Goal: Navigation & Orientation: Understand site structure

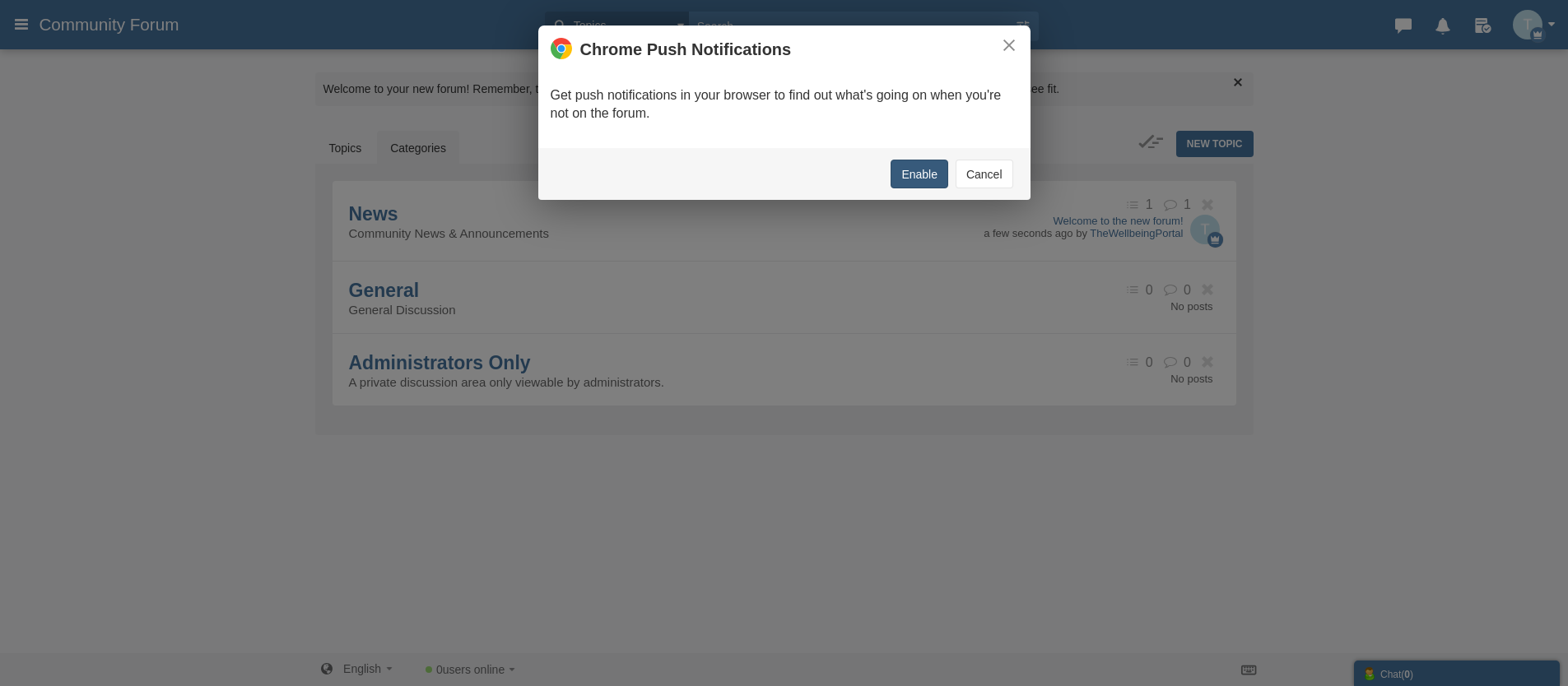
click at [919, 176] on button "Enable" at bounding box center [919, 173] width 57 height 29
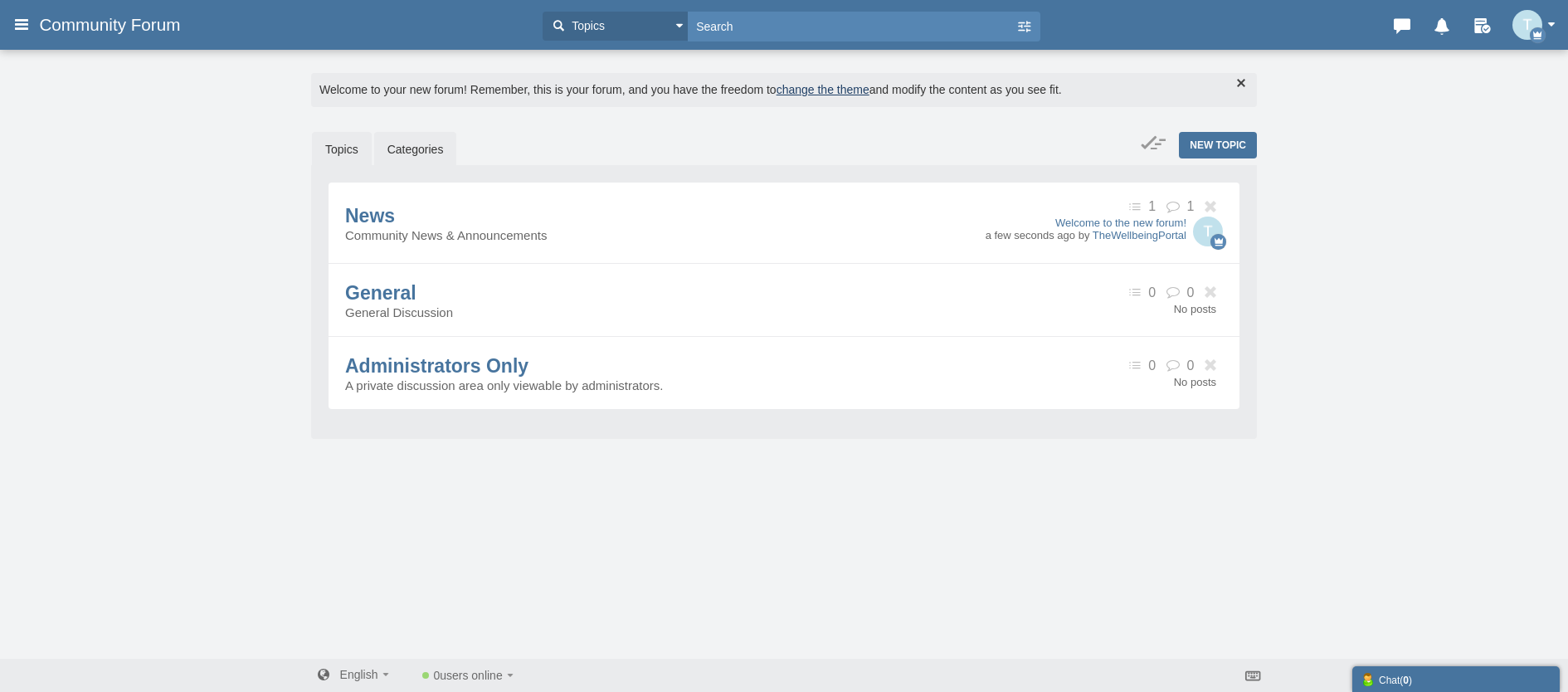
click at [334, 150] on link "Topics" at bounding box center [342, 149] width 60 height 35
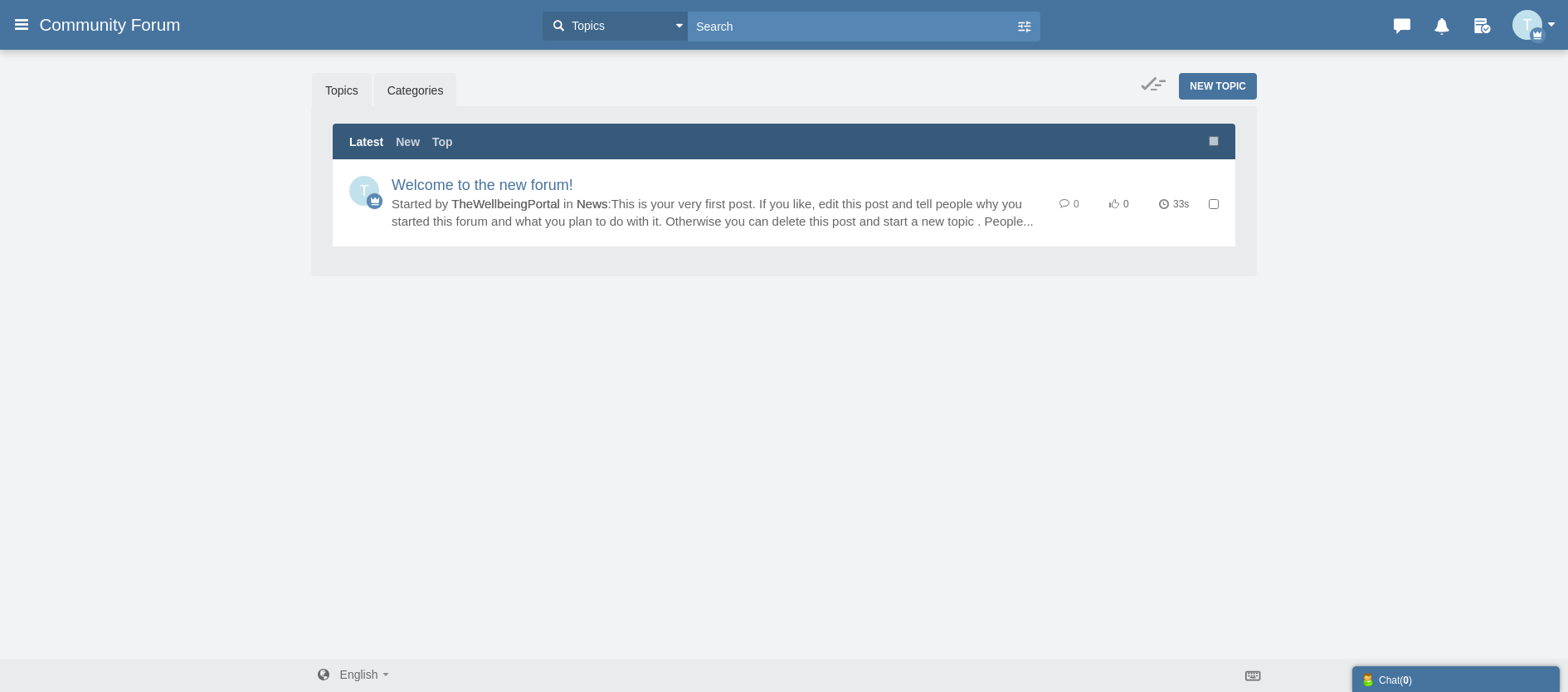
click at [423, 89] on link "Categories" at bounding box center [415, 90] width 83 height 35
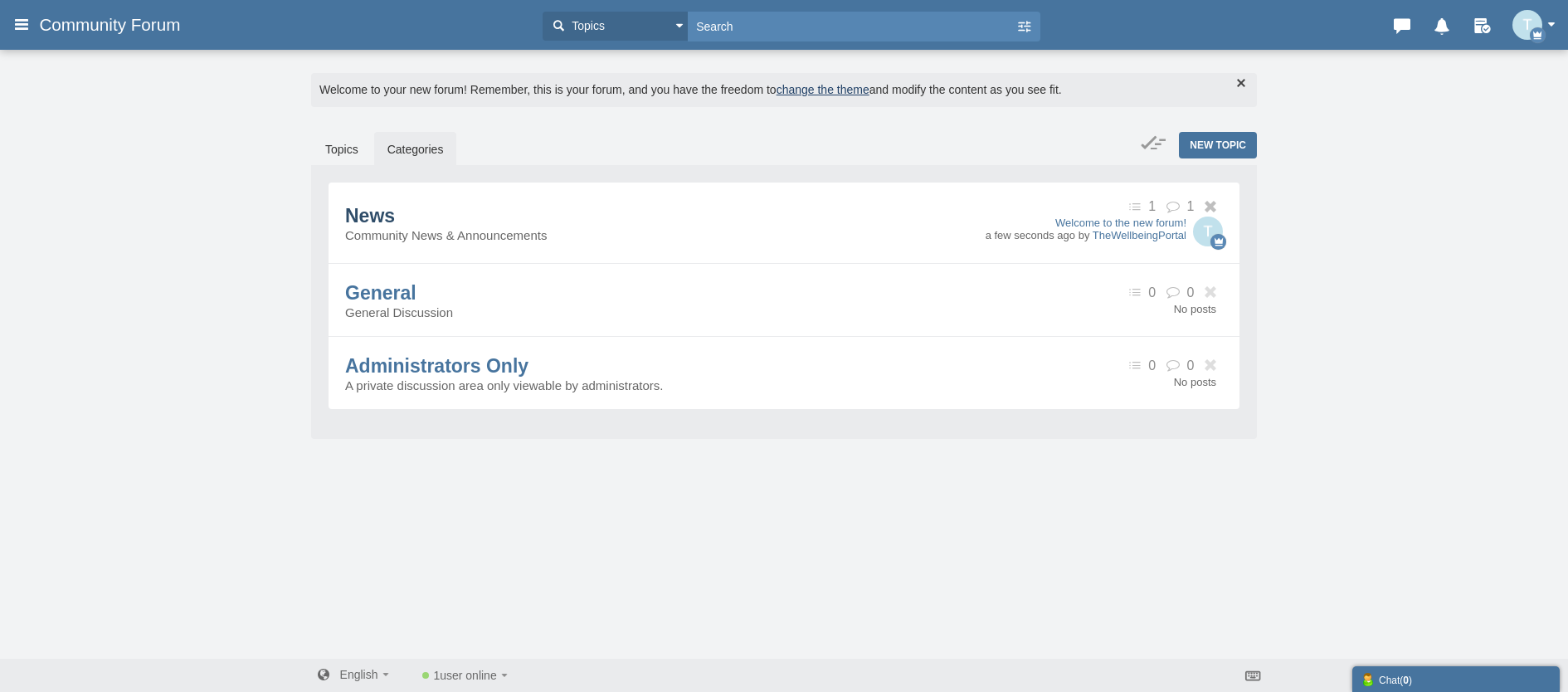
click at [378, 216] on span "News" at bounding box center [371, 216] width 50 height 22
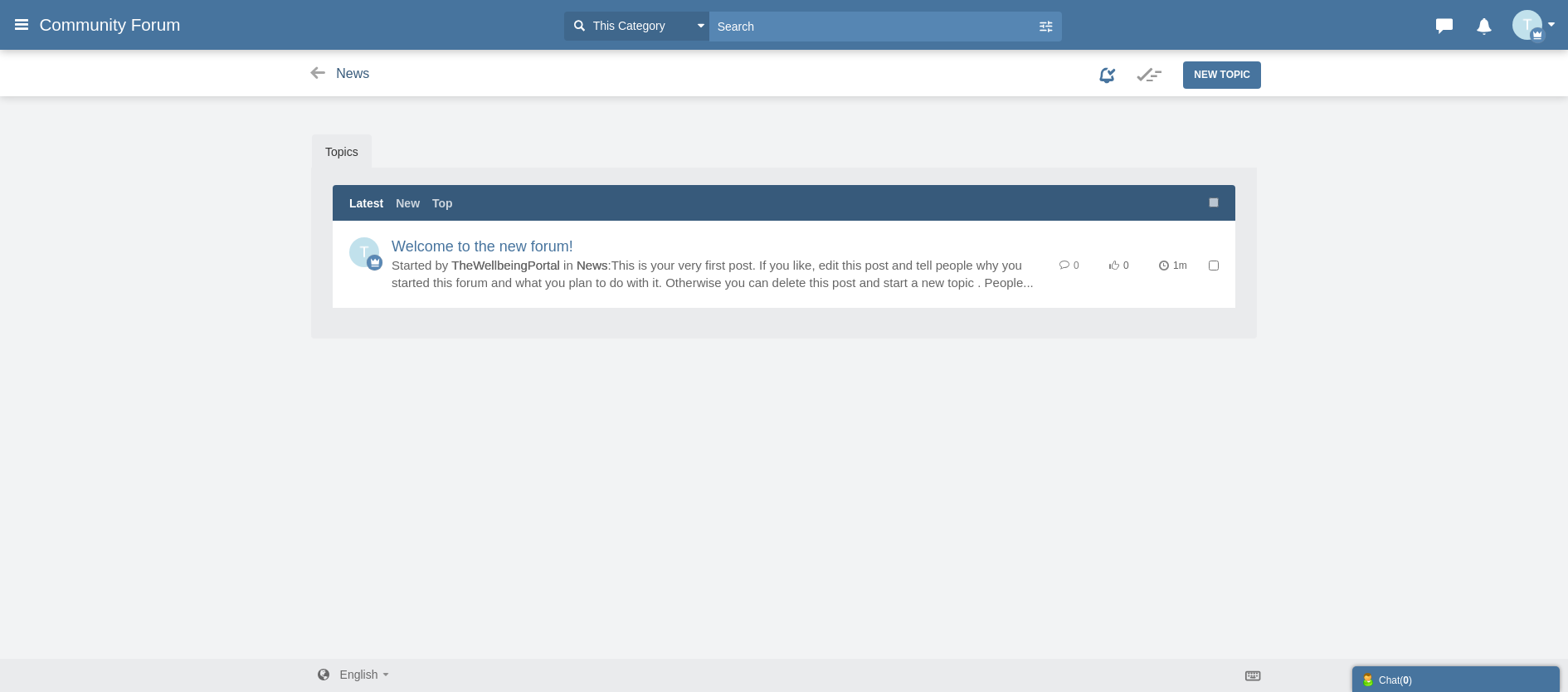
click at [351, 73] on span "News" at bounding box center [353, 73] width 33 height 14
click at [322, 74] on icon at bounding box center [317, 73] width 21 height 17
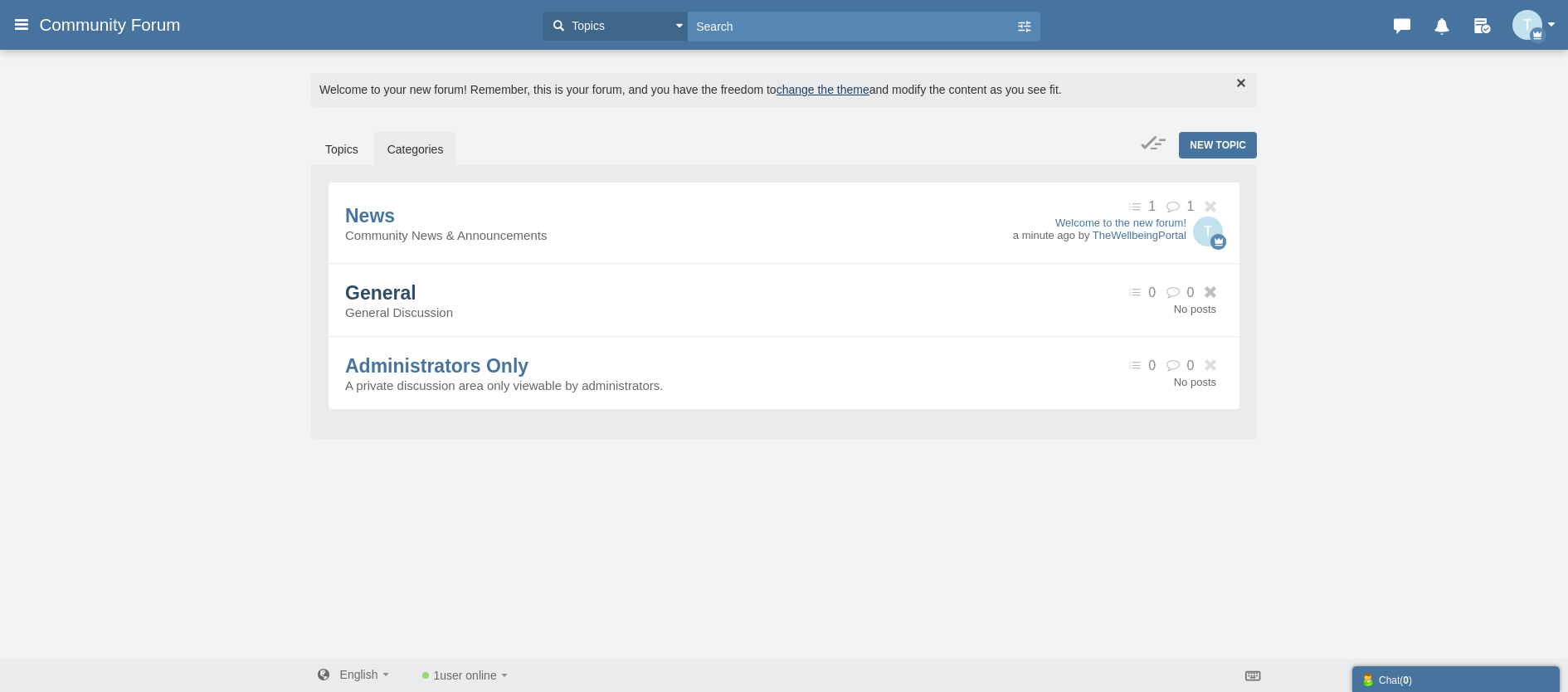
click at [392, 296] on span "General" at bounding box center [381, 293] width 71 height 22
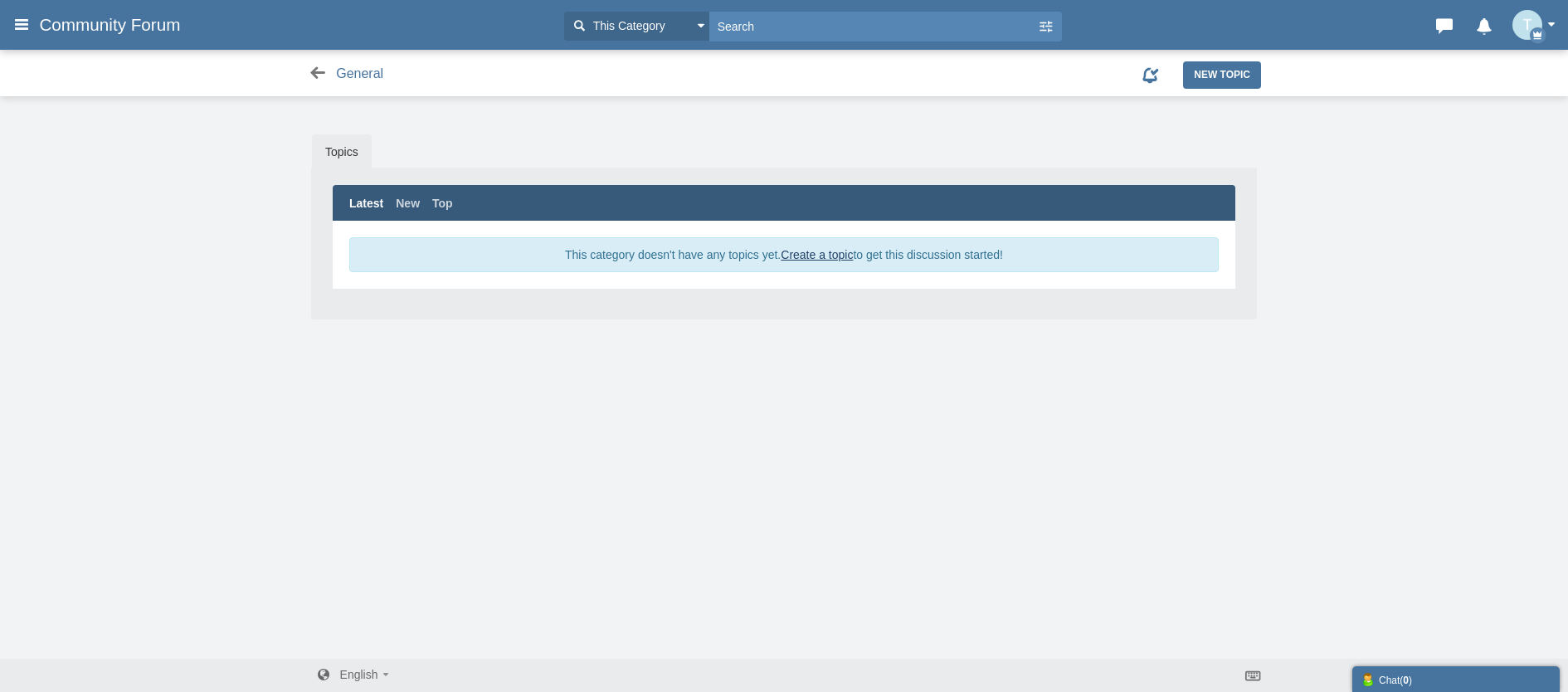
click at [313, 71] on icon at bounding box center [317, 73] width 21 height 17
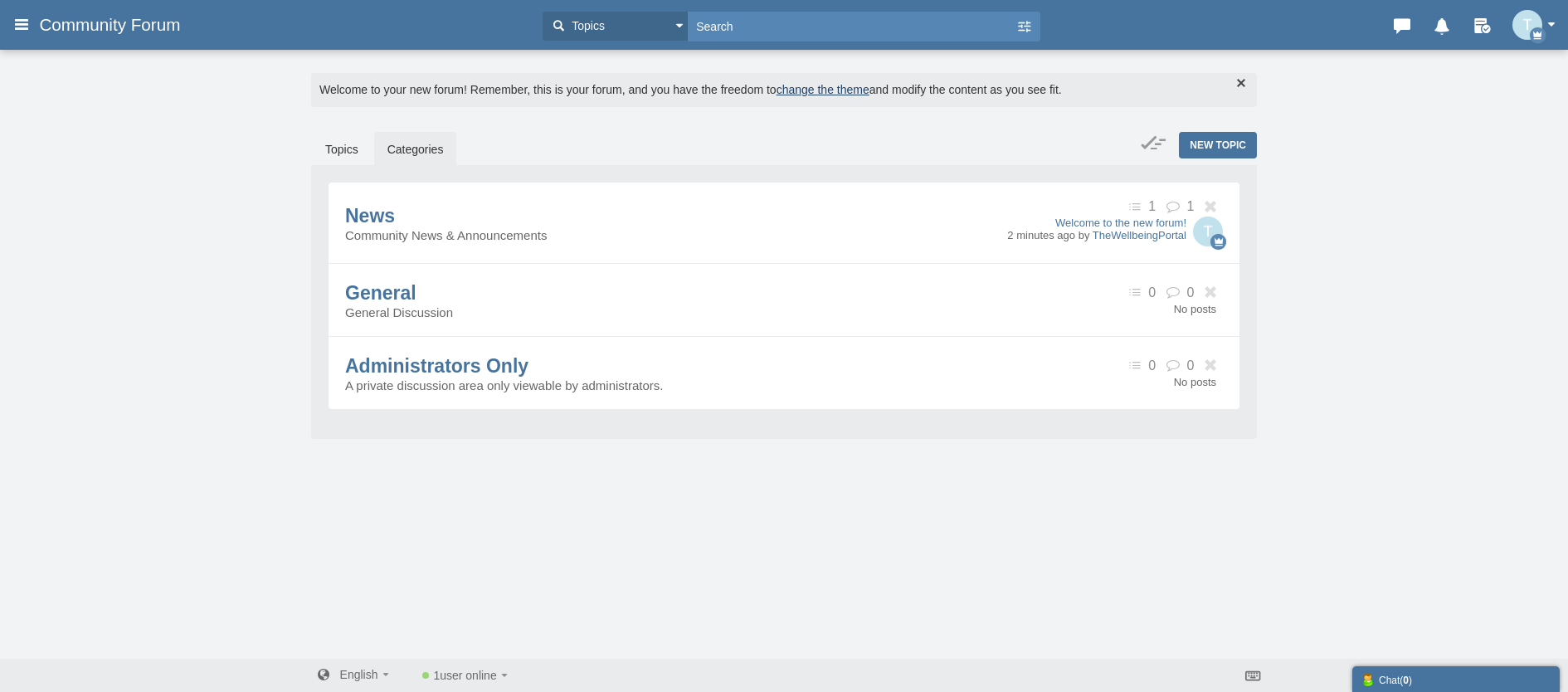
click at [844, 88] on link "change the theme" at bounding box center [823, 89] width 93 height 13
